Goal: Navigation & Orientation: Find specific page/section

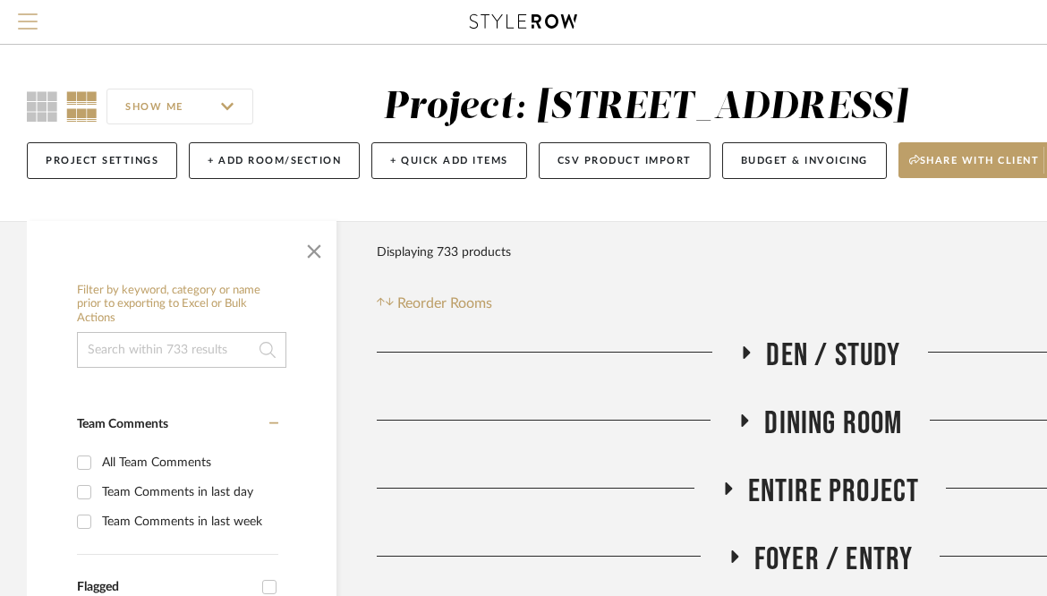
click at [31, 18] on span "Menu" at bounding box center [28, 26] width 20 height 27
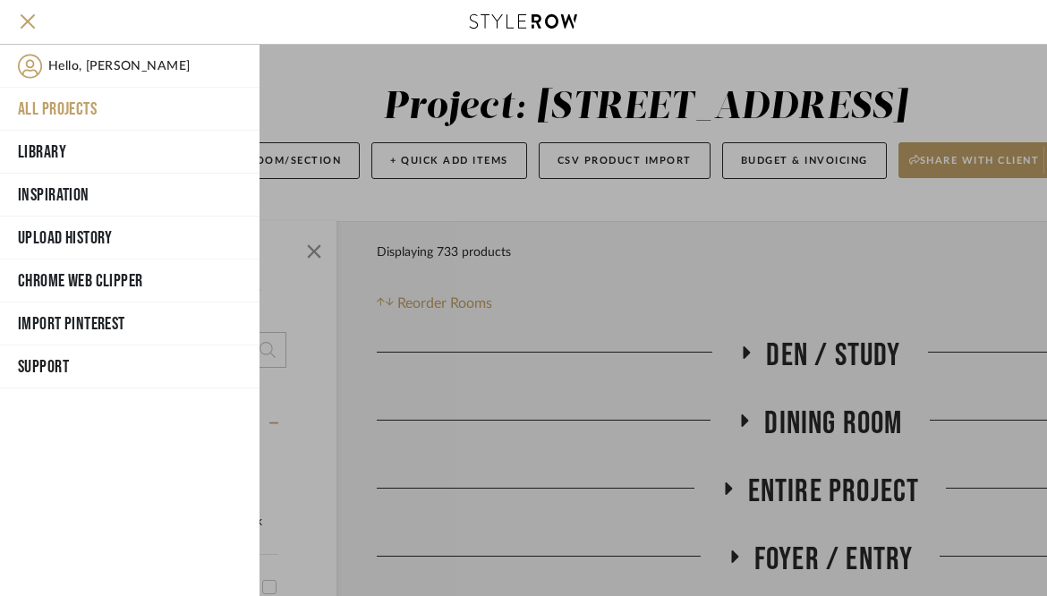
click at [62, 107] on button "All Projects" at bounding box center [130, 109] width 260 height 43
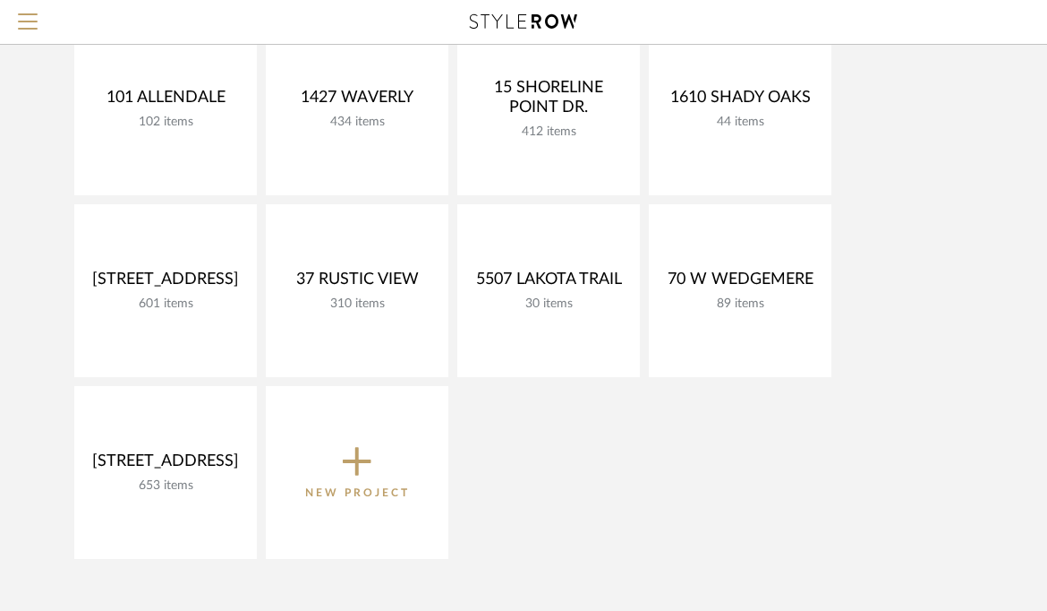
scroll to position [267, 0]
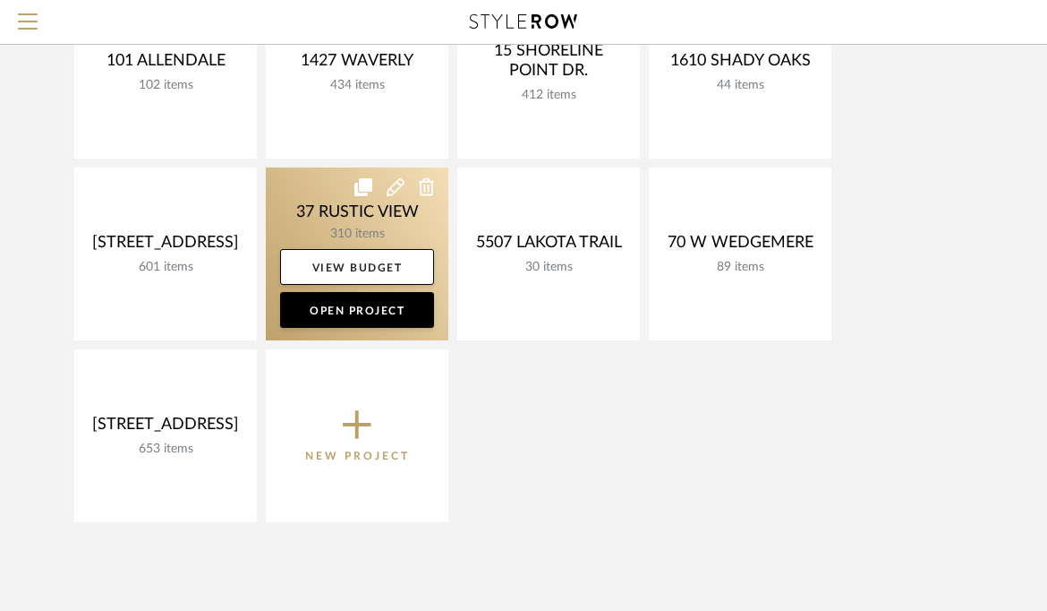
click at [303, 220] on link at bounding box center [357, 253] width 183 height 173
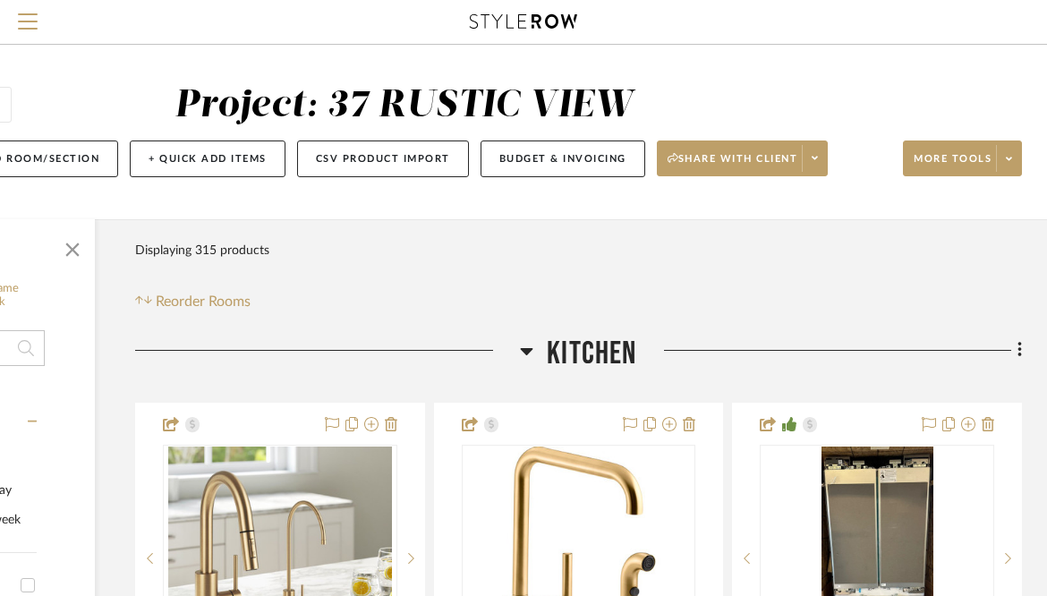
click at [534, 347] on icon at bounding box center [526, 350] width 13 height 21
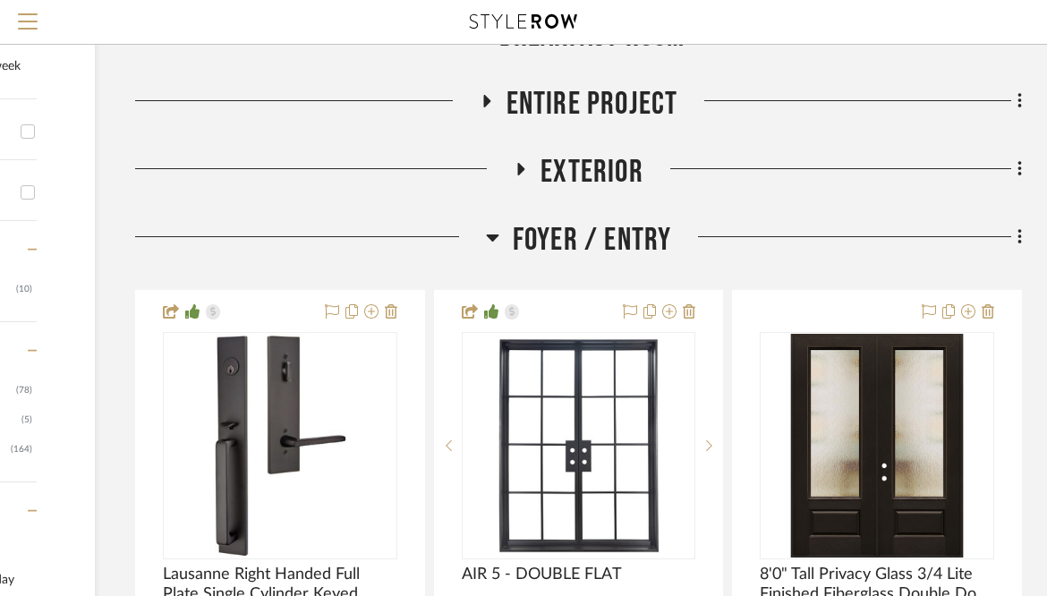
scroll to position [468, 242]
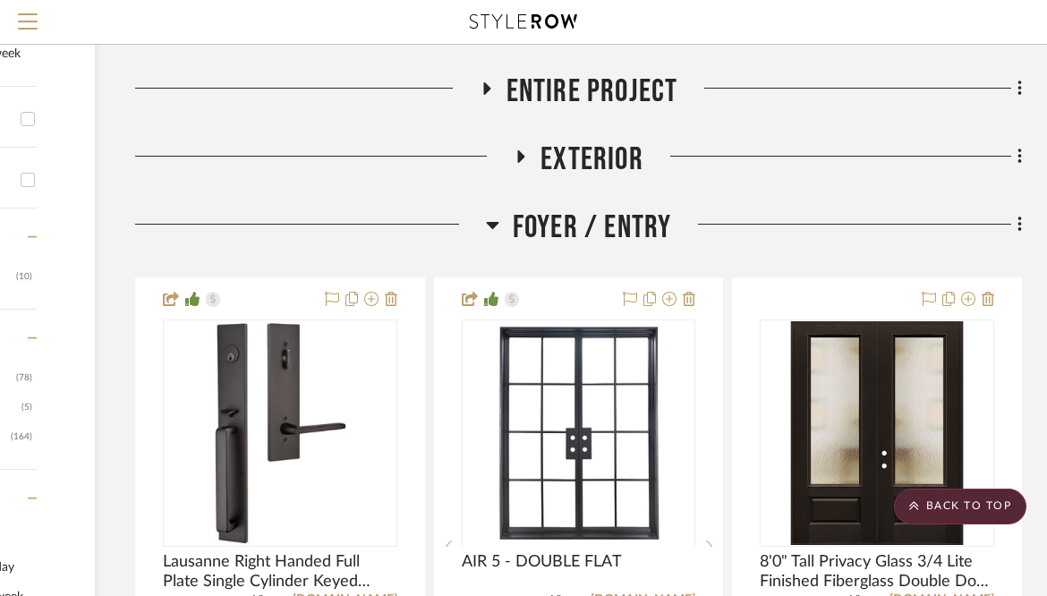
click at [491, 222] on icon at bounding box center [492, 225] width 13 height 7
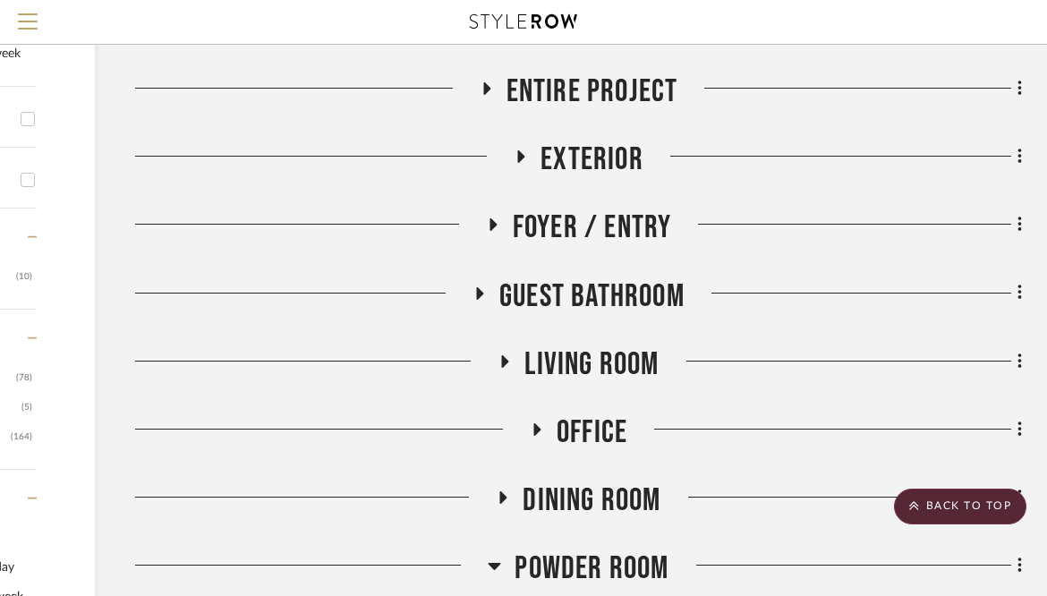
scroll to position [838, 242]
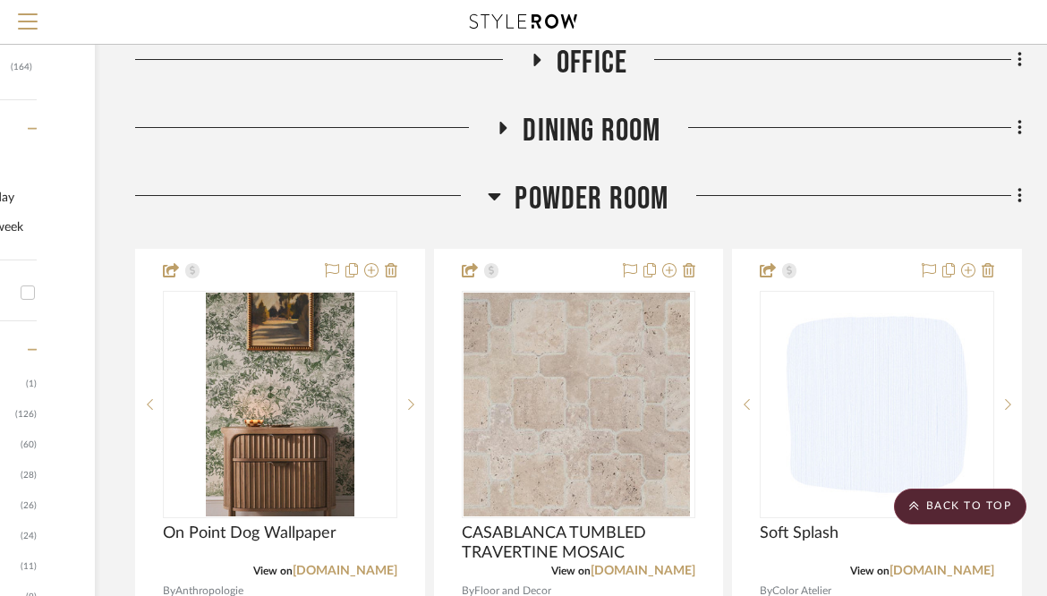
click at [496, 194] on icon at bounding box center [495, 196] width 13 height 7
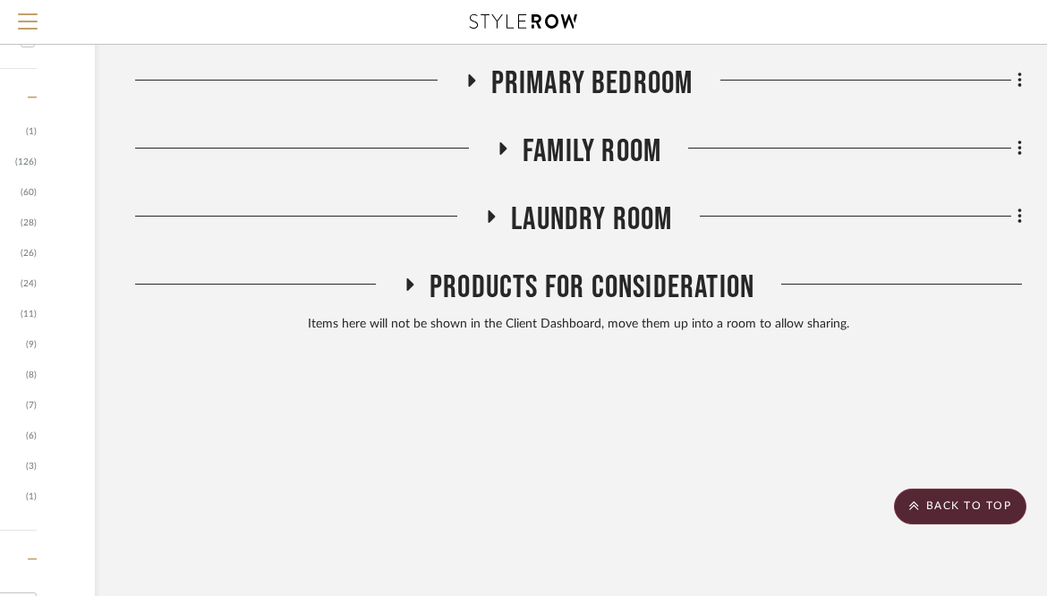
scroll to position [1097, 242]
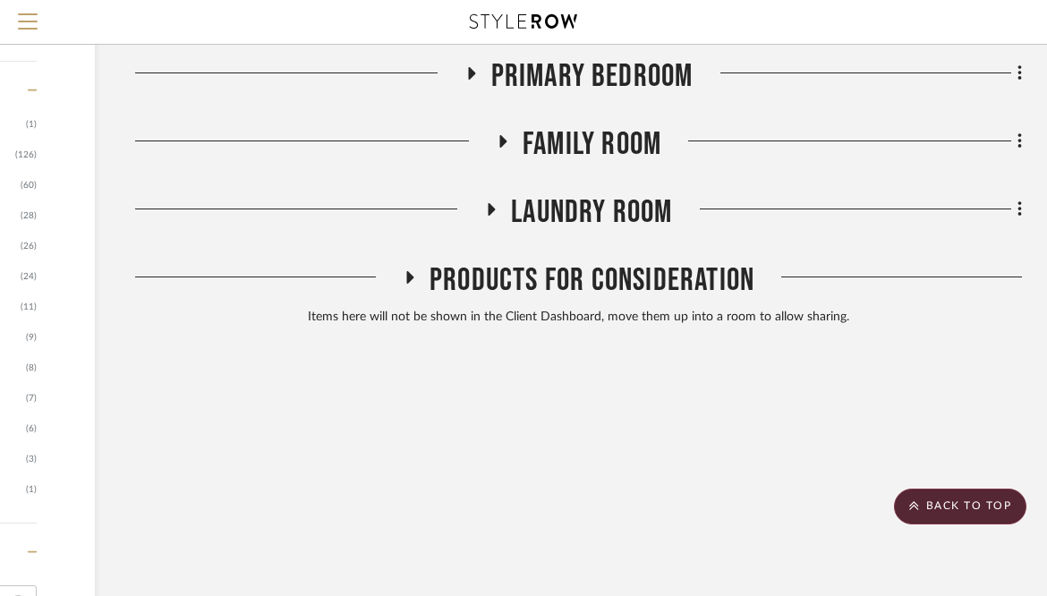
click at [406, 278] on icon at bounding box center [408, 277] width 21 height 13
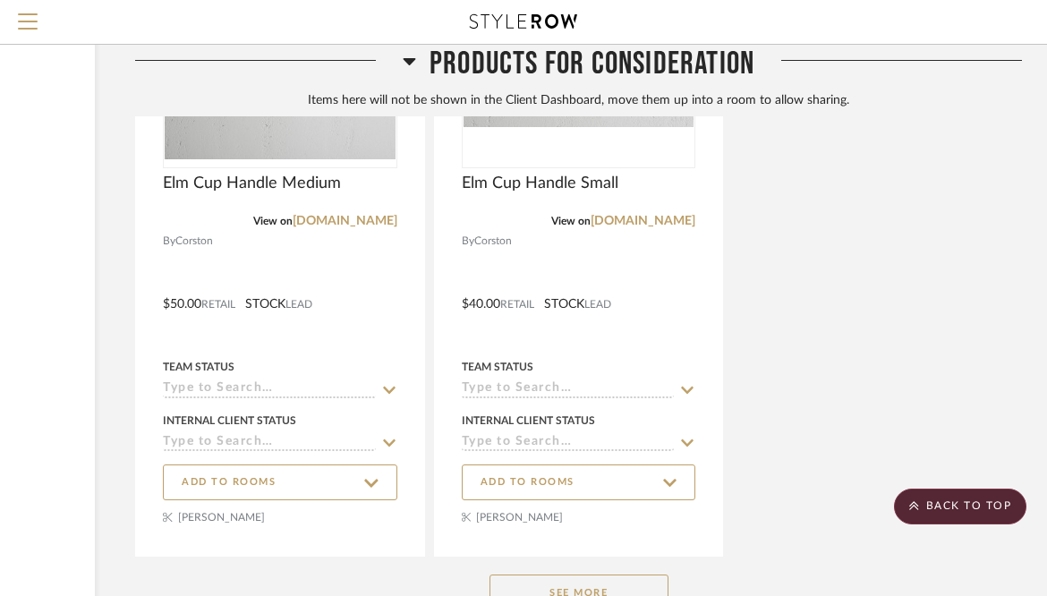
scroll to position [2897, 242]
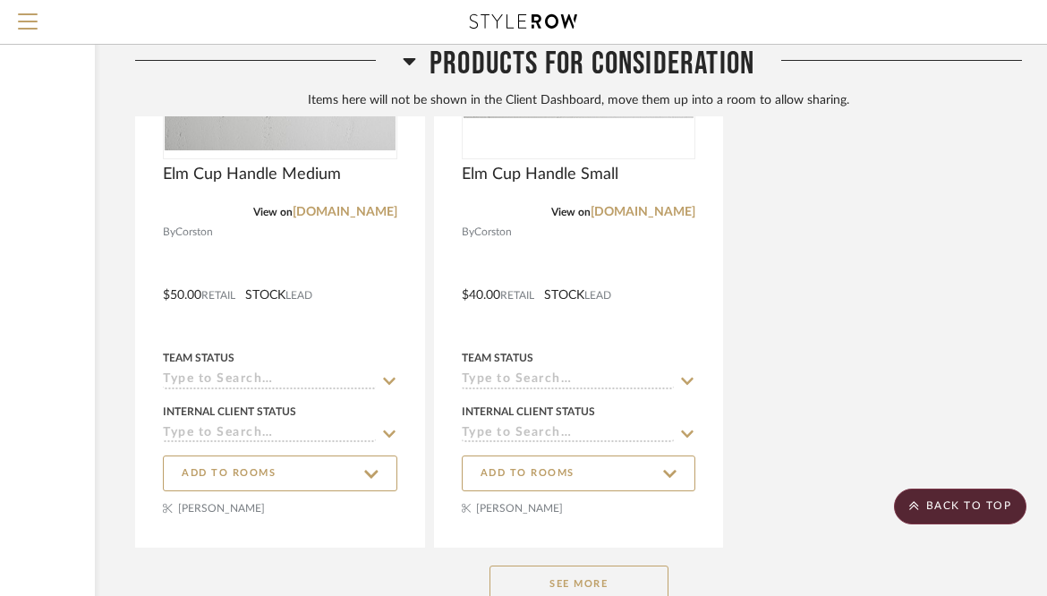
click at [597, 570] on button "See More" at bounding box center [579, 584] width 179 height 36
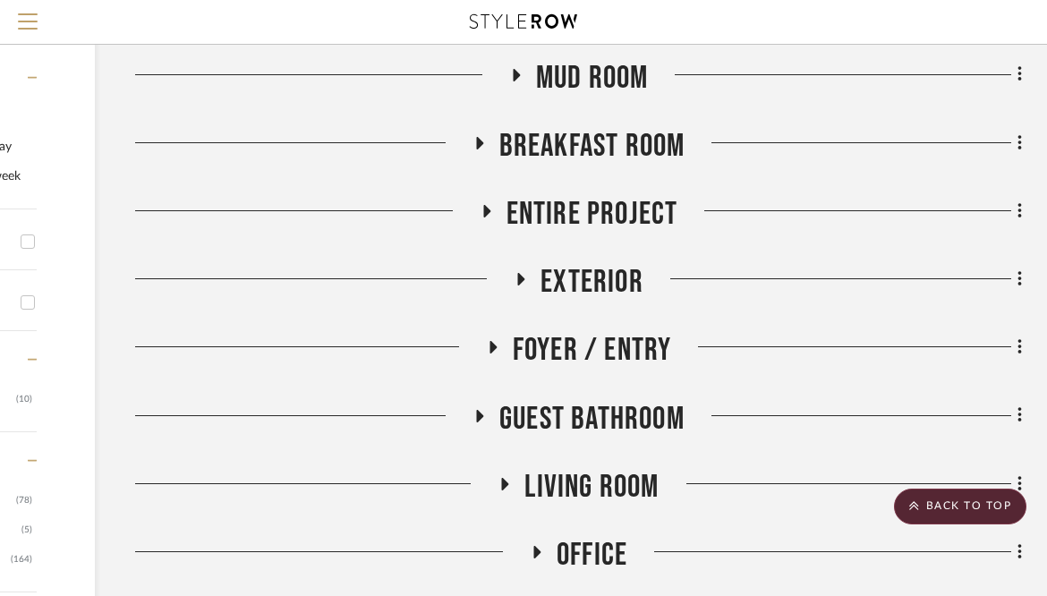
scroll to position [339, 242]
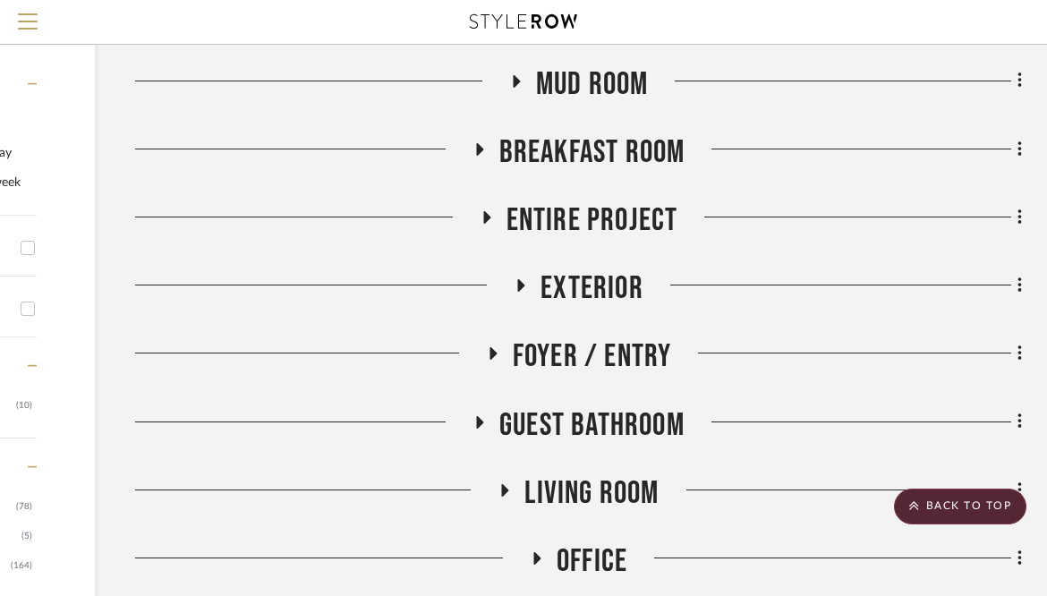
click at [479, 217] on icon at bounding box center [485, 217] width 21 height 13
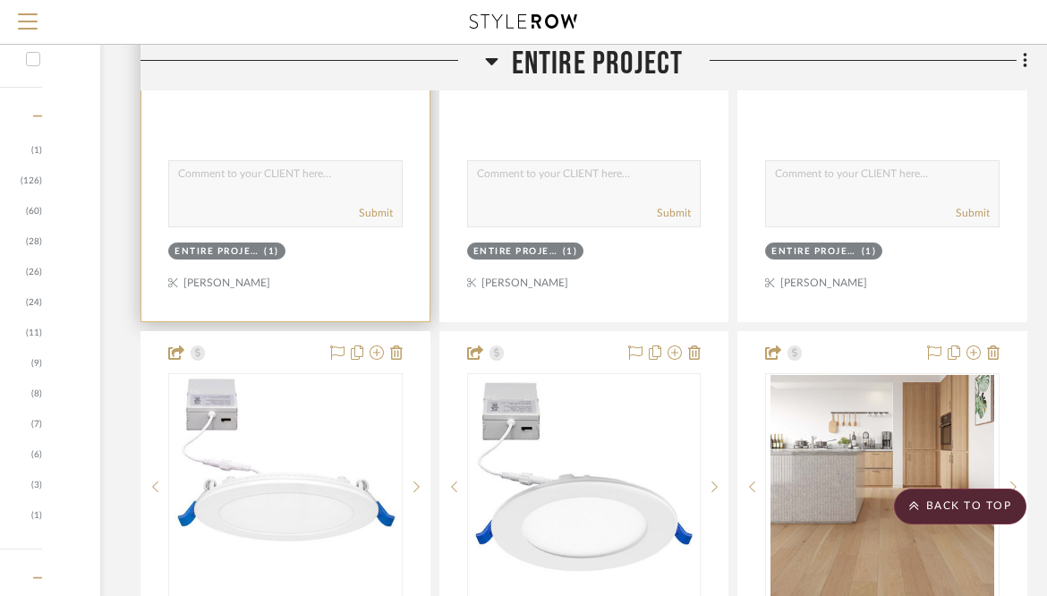
scroll to position [1091, 236]
